Goal: Information Seeking & Learning: Understand process/instructions

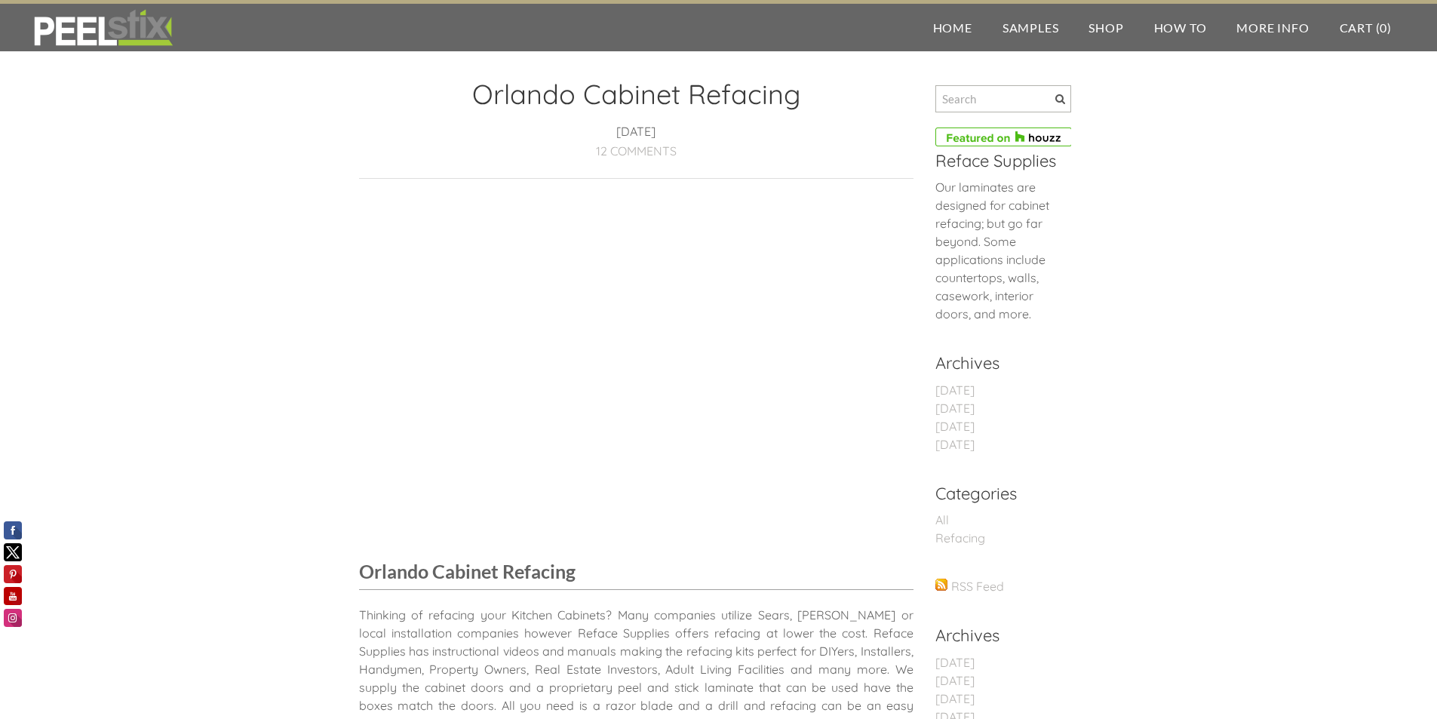
drag, startPoint x: 375, startPoint y: 385, endPoint x: 520, endPoint y: -42, distance: 450.9
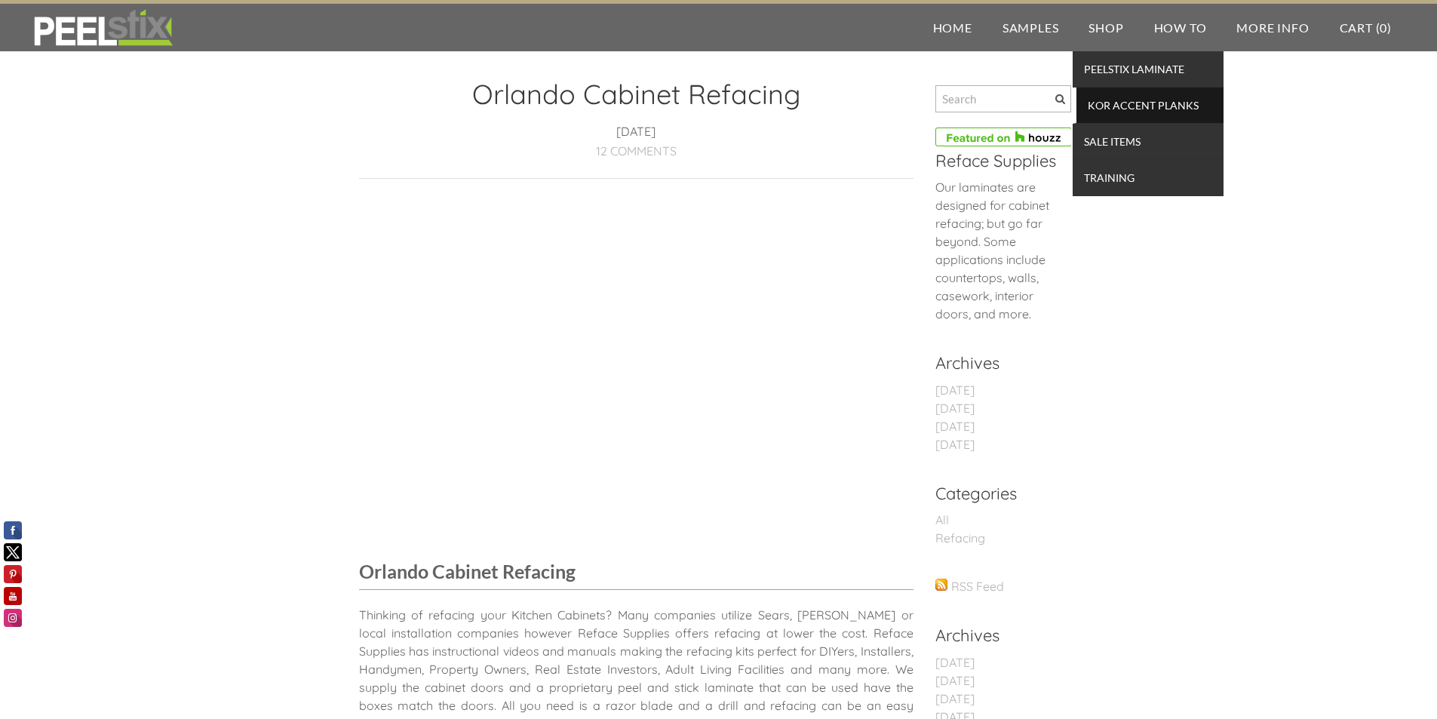
click at [1156, 103] on span "KOR Accent Planks" at bounding box center [1150, 105] width 140 height 20
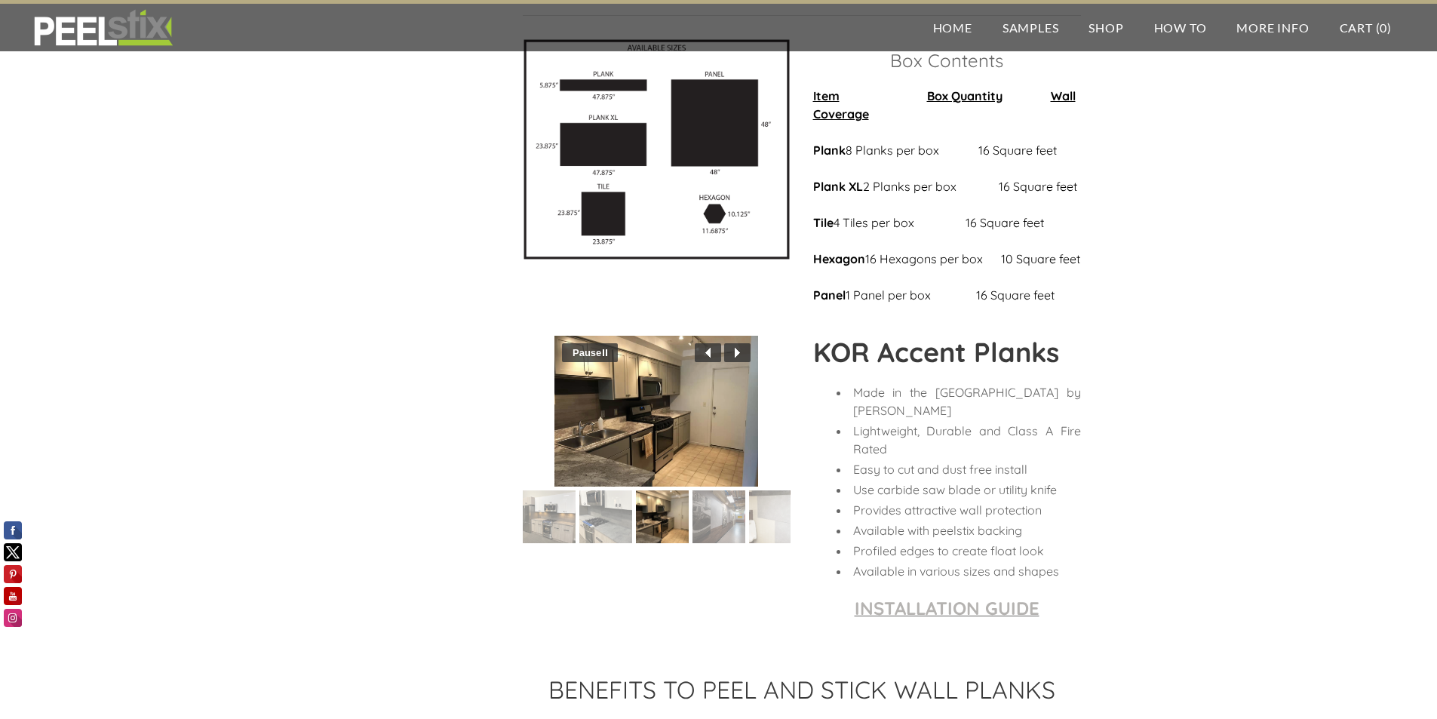
scroll to position [1282, 0]
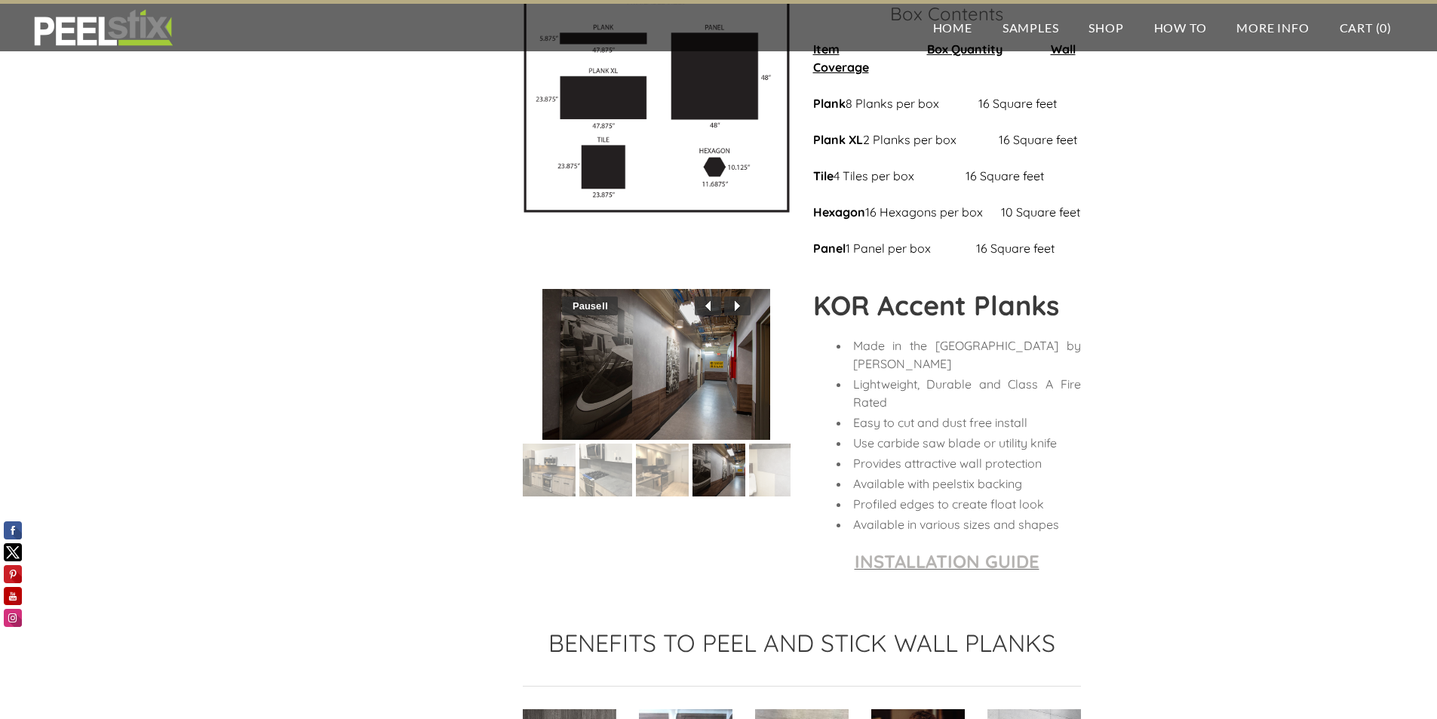
click at [549, 496] on img at bounding box center [549, 470] width 71 height 53
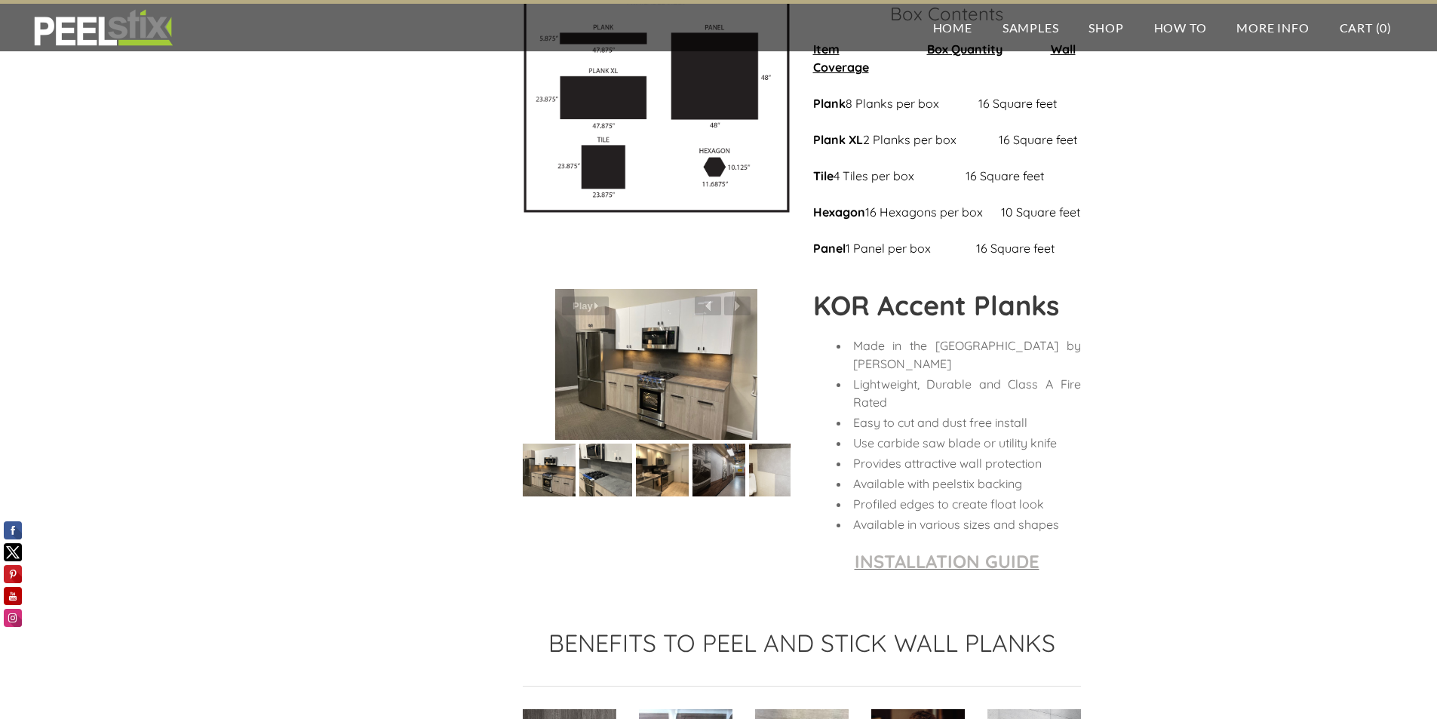
click at [596, 496] on img at bounding box center [605, 470] width 71 height 53
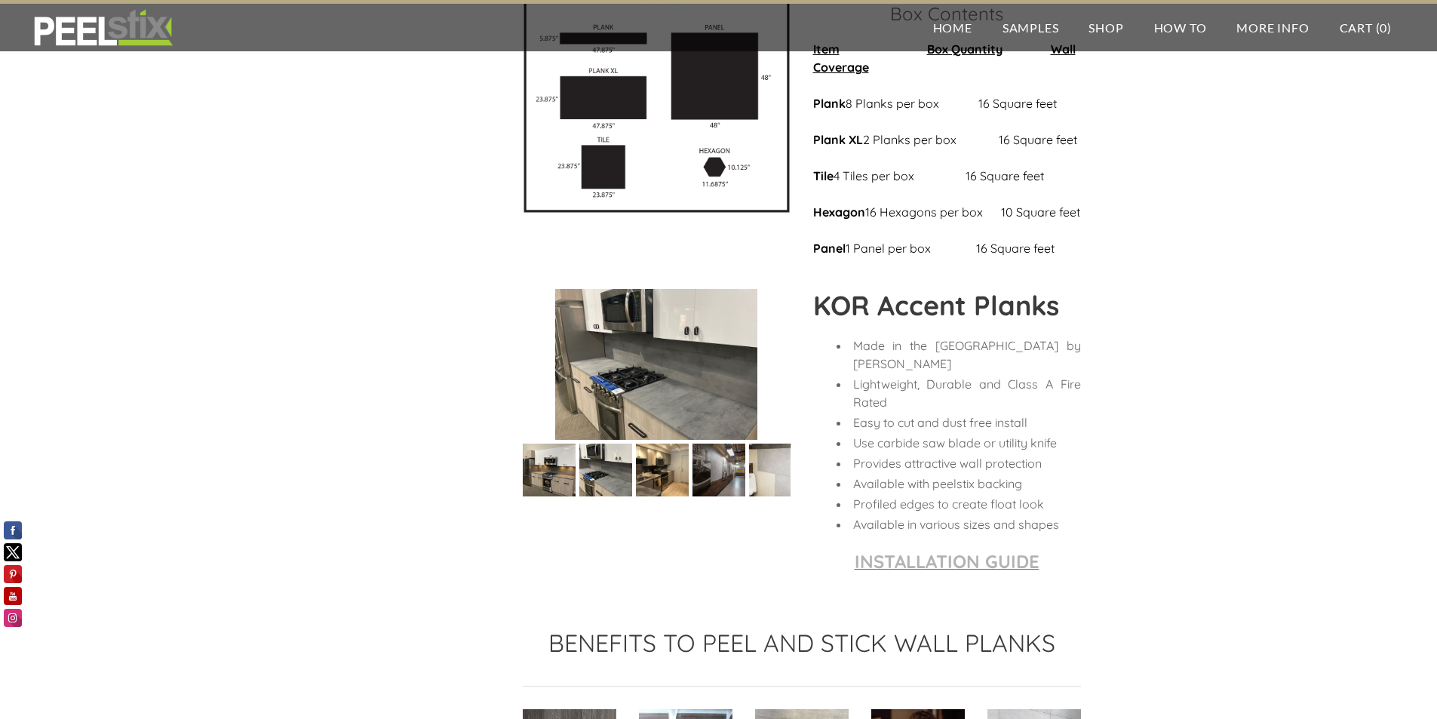
click at [644, 496] on img at bounding box center [662, 470] width 71 height 53
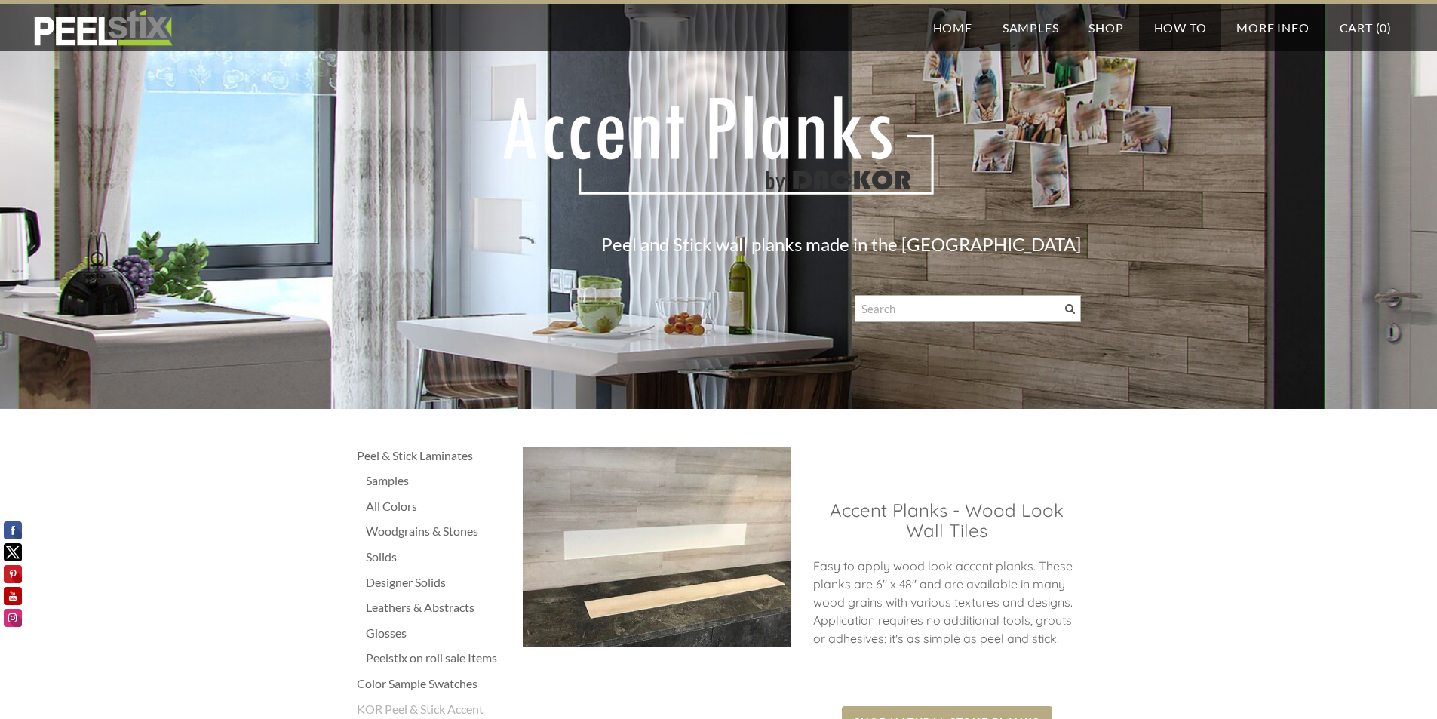
scroll to position [0, 0]
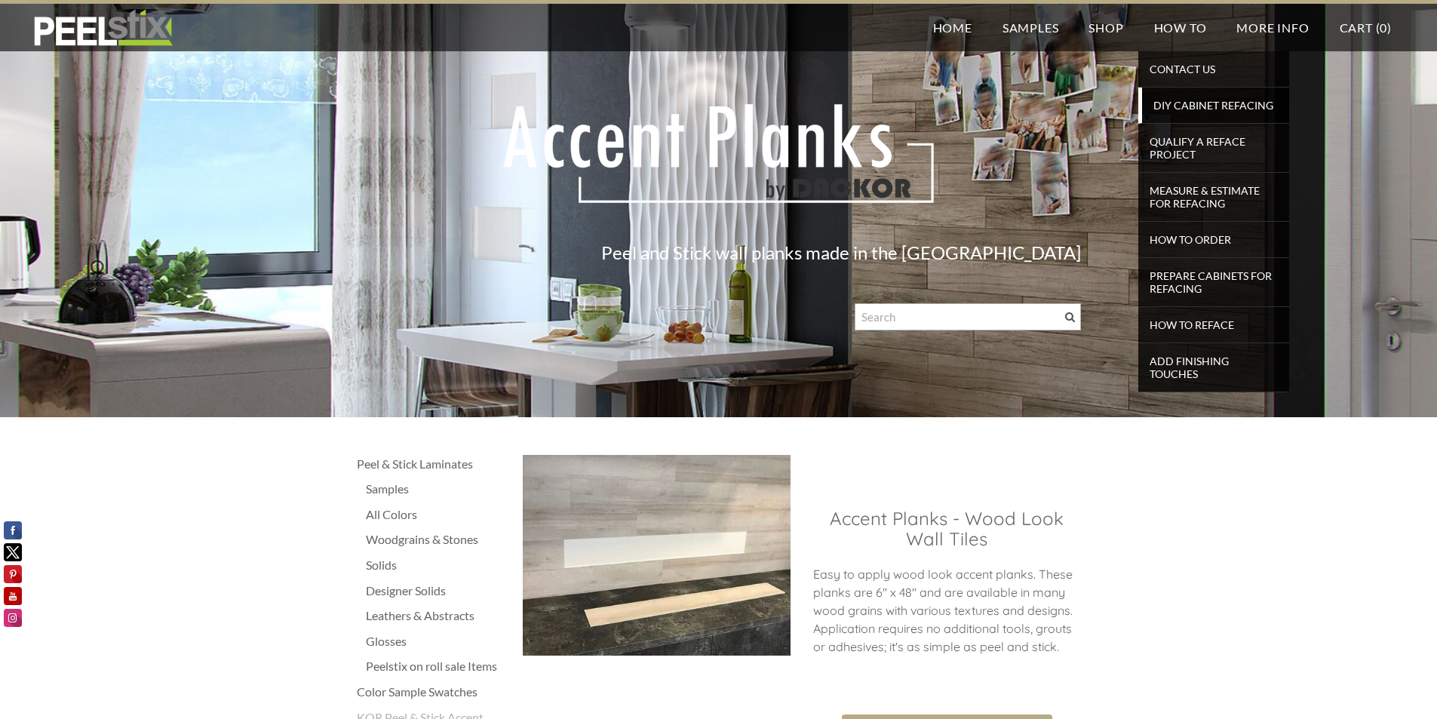
click at [1184, 102] on span "DIY Cabinet Refacing" at bounding box center [1216, 105] width 140 height 20
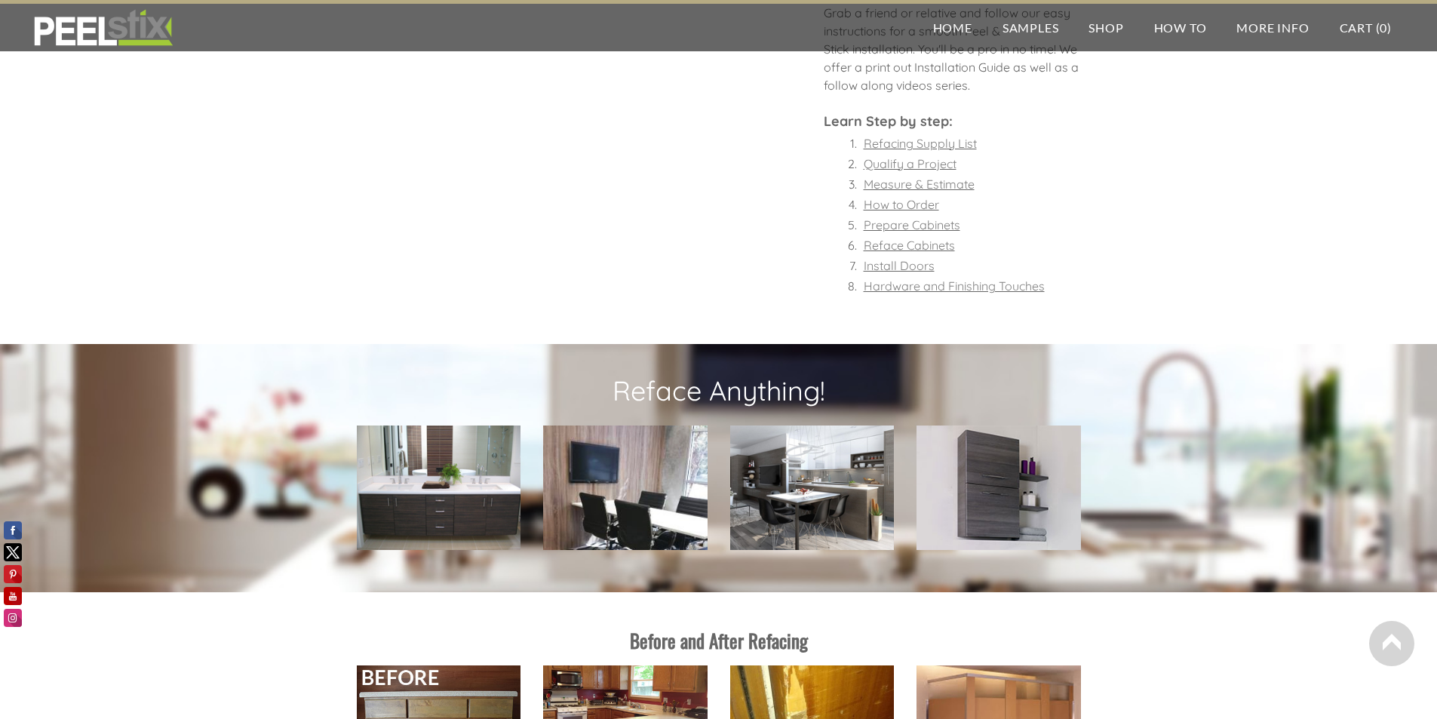
scroll to position [905, 0]
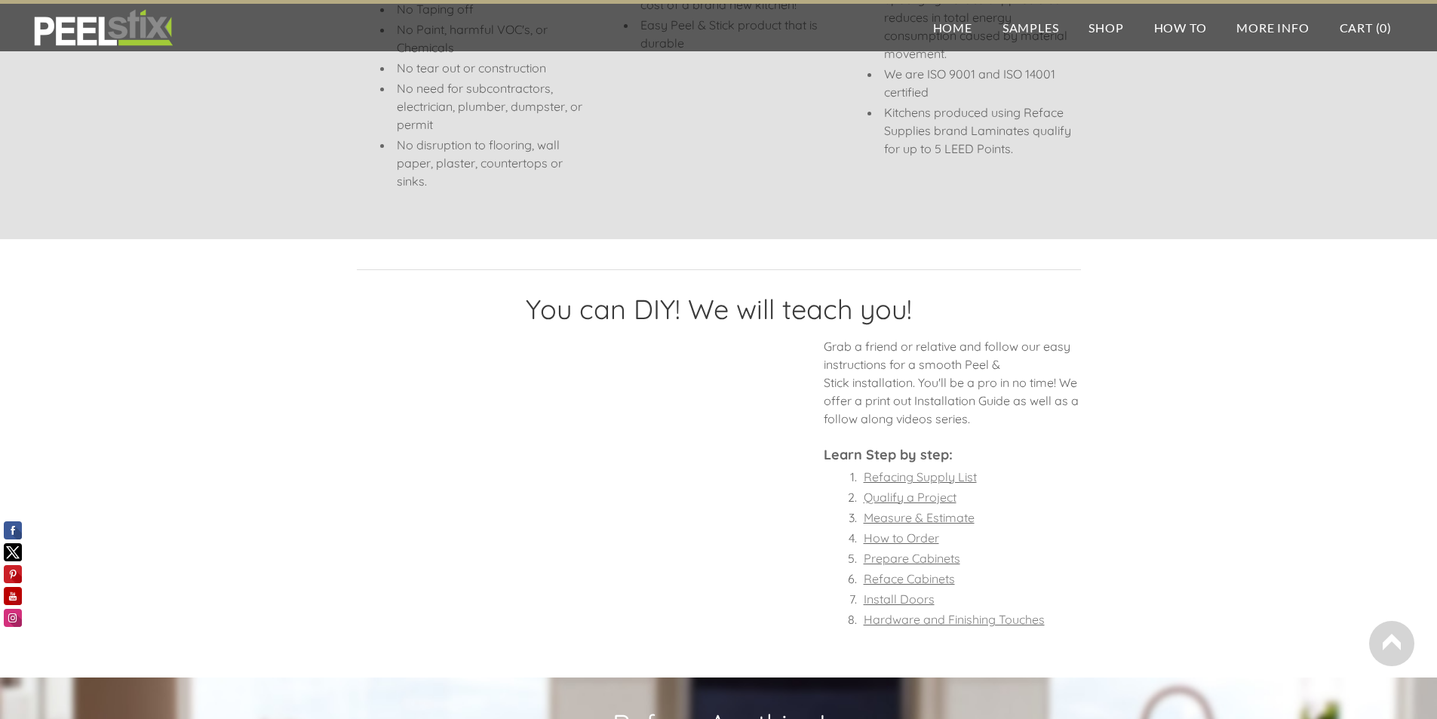
click at [935, 579] on font "Reface Cabinets" at bounding box center [909, 578] width 91 height 15
click at [912, 558] on font "Prepare Cabinets" at bounding box center [912, 558] width 97 height 15
click at [896, 594] on font "Install Doors" at bounding box center [899, 598] width 71 height 15
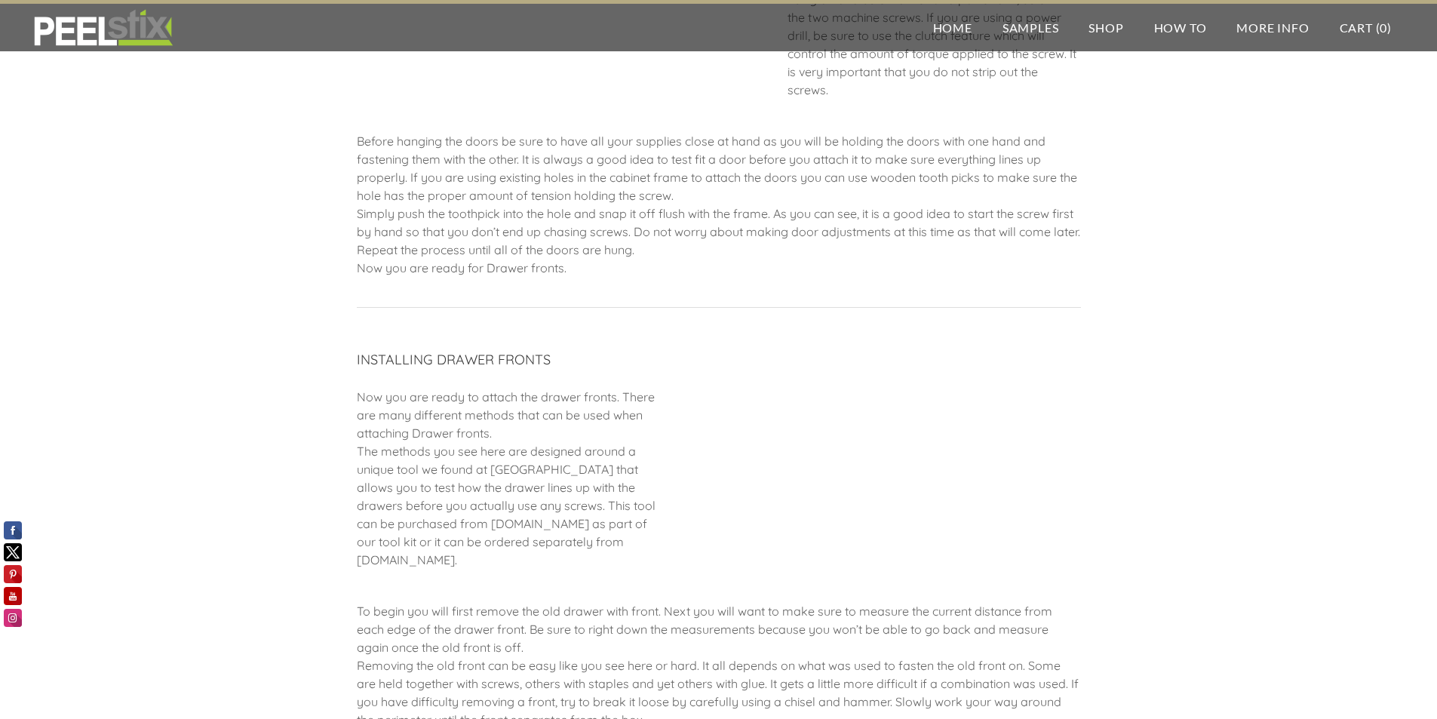
scroll to position [75, 0]
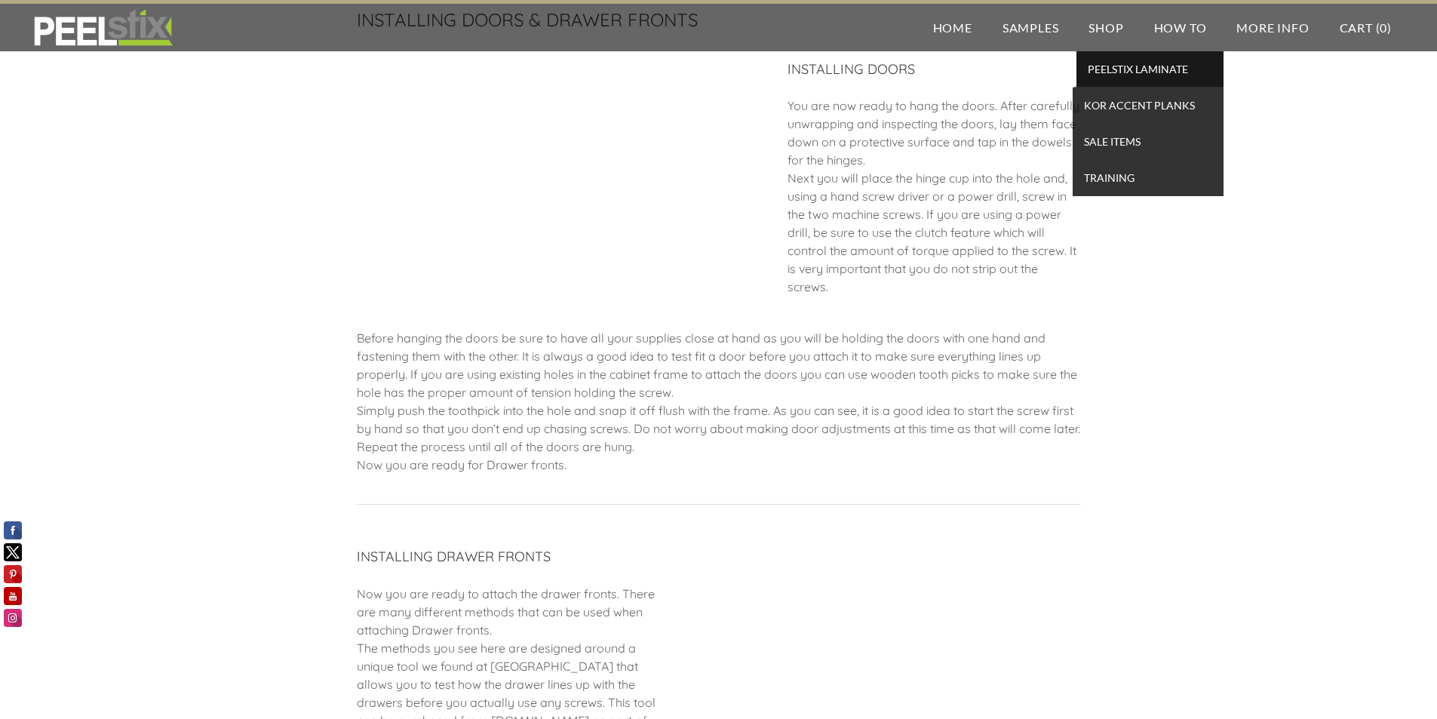
click at [1113, 72] on span "PEELSTIX Laminate" at bounding box center [1150, 69] width 140 height 20
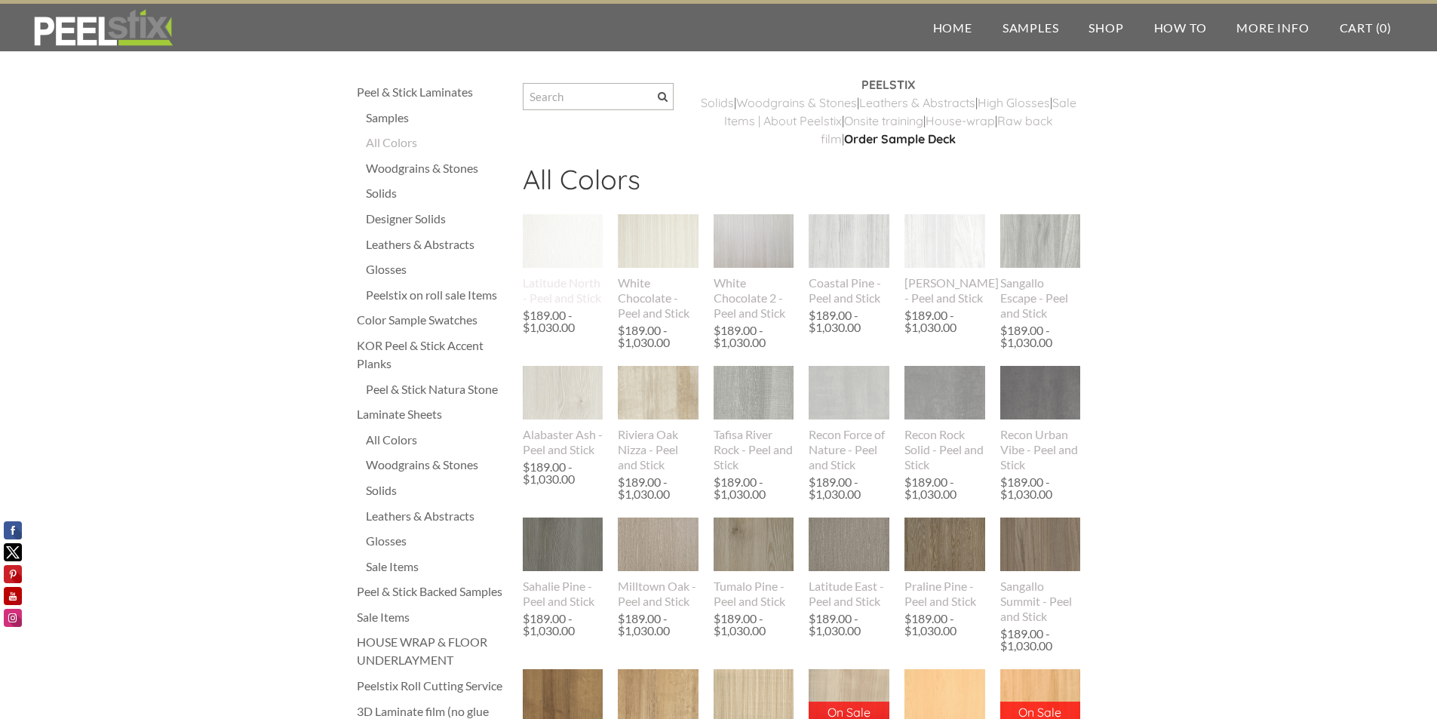
click at [575, 235] on img at bounding box center [563, 241] width 81 height 54
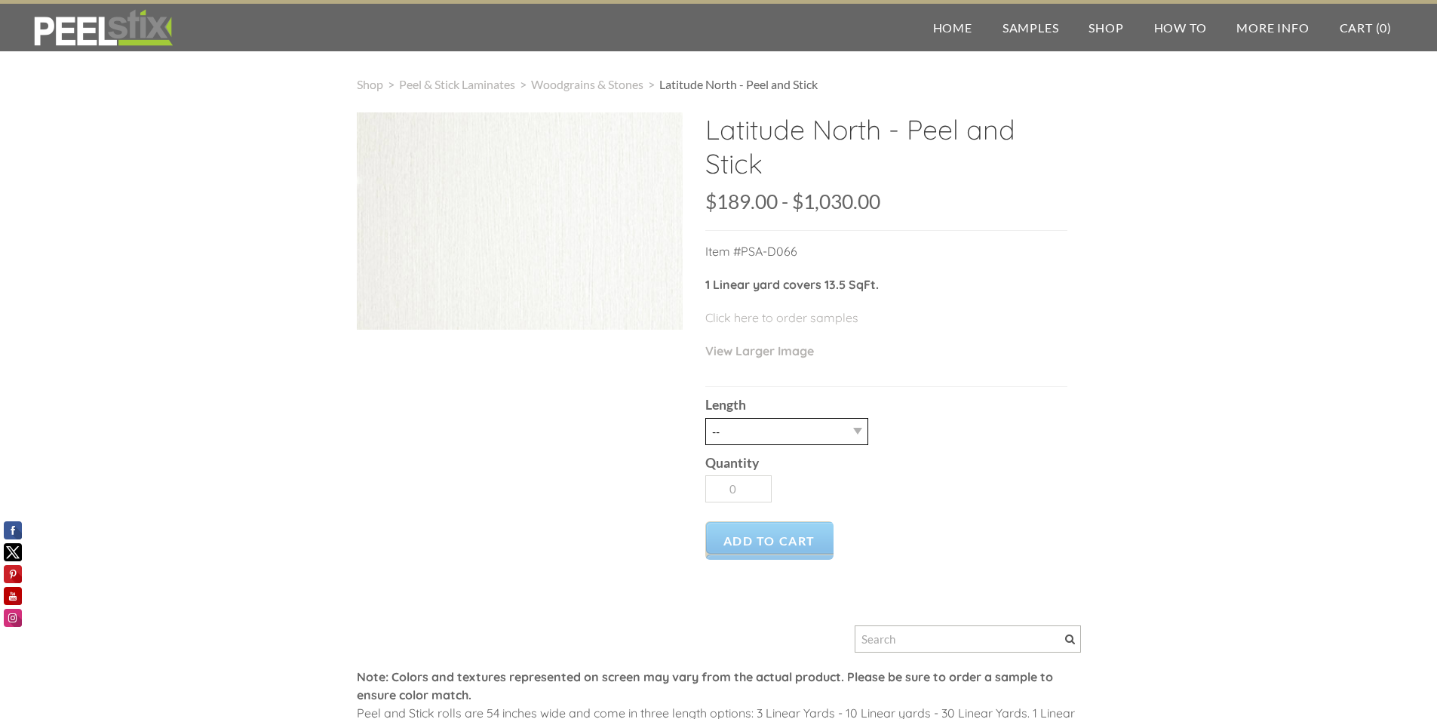
click at [817, 428] on select "-- 3LY 10LY 15LY 30LY" at bounding box center [786, 431] width 163 height 27
select select "30LY"
click at [705, 418] on select "-- 3LY 10LY 15LY 30LY" at bounding box center [786, 431] width 163 height 27
type input "1"
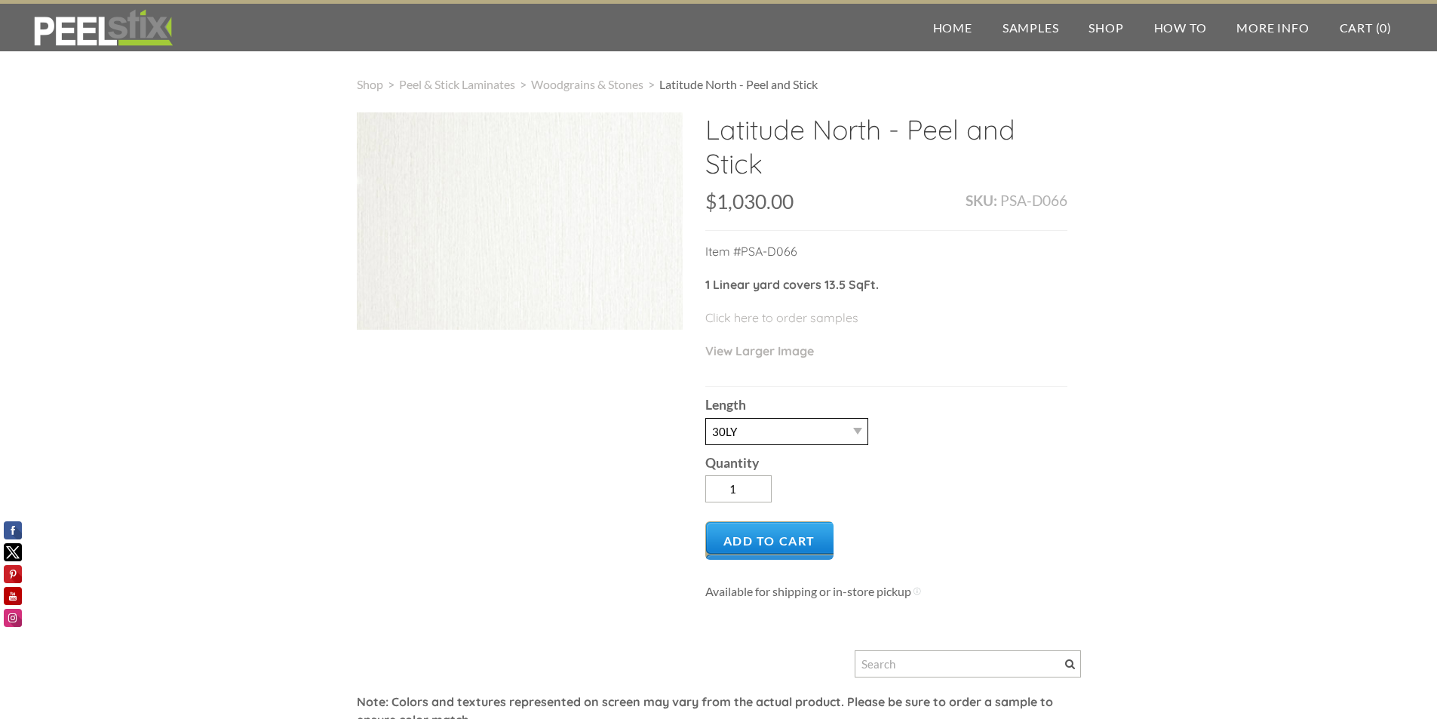
click at [828, 425] on select "-- 3LY 10LY 15LY 30LY" at bounding box center [786, 431] width 163 height 27
select select "10LY"
click at [705, 418] on select "-- 3LY 10LY 15LY 30LY" at bounding box center [786, 431] width 163 height 27
